Goal: Task Accomplishment & Management: Use online tool/utility

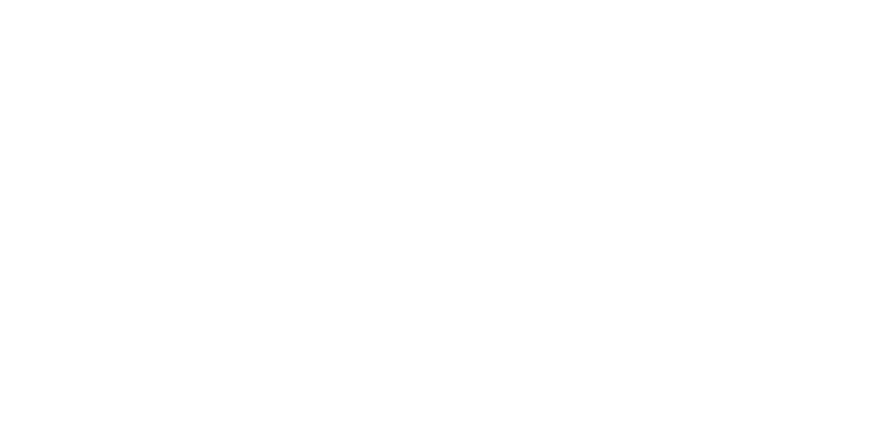
click at [819, 19] on icon at bounding box center [812, 19] width 12 height 11
click at [544, 120] on div "[PERSON_NAME] mentioned you in a message One Martini Please Order # 1129 PO Pli…" at bounding box center [473, 135] width 141 height 66
click at [127, 186] on div "Tracking" at bounding box center [108, 188] width 38 height 12
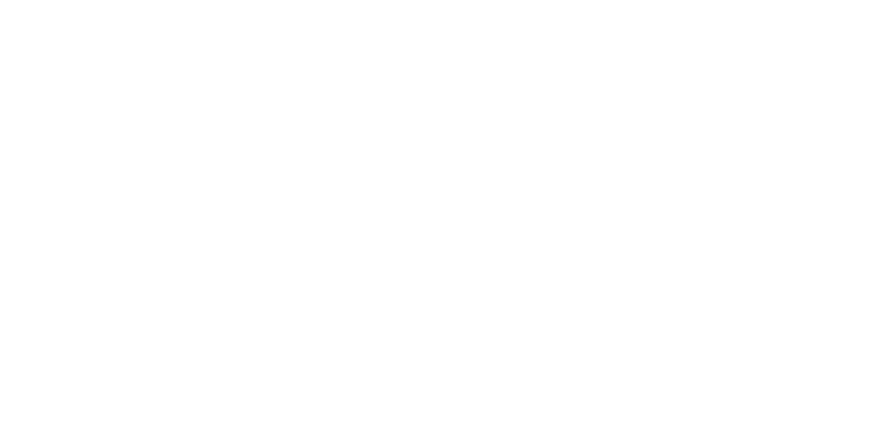
click at [569, 393] on button "button" at bounding box center [560, 386] width 17 height 17
click at [433, 217] on button "Clock On" at bounding box center [394, 217] width 75 height 22
click at [875, 395] on div "Order details Collaborate Checklists 0/0 Tracking Linked Orders Timeline Order …" at bounding box center [438, 220] width 876 height 441
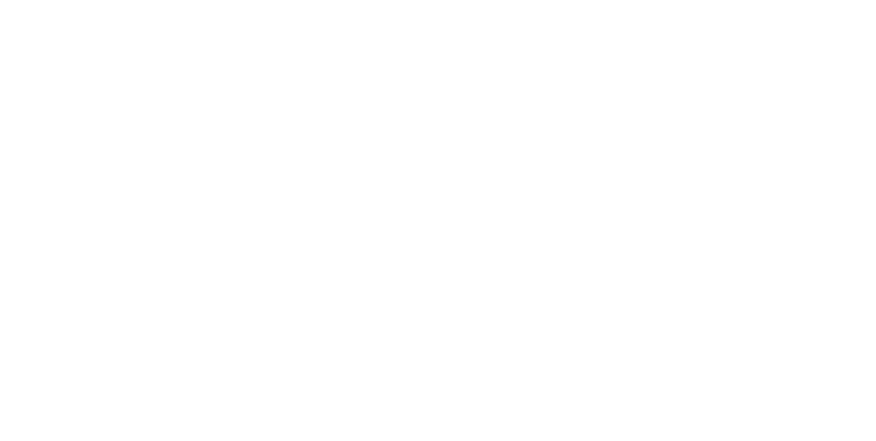
click at [143, 118] on div "Collaborate" at bounding box center [116, 120] width 54 height 12
